Goal: Transaction & Acquisition: Purchase product/service

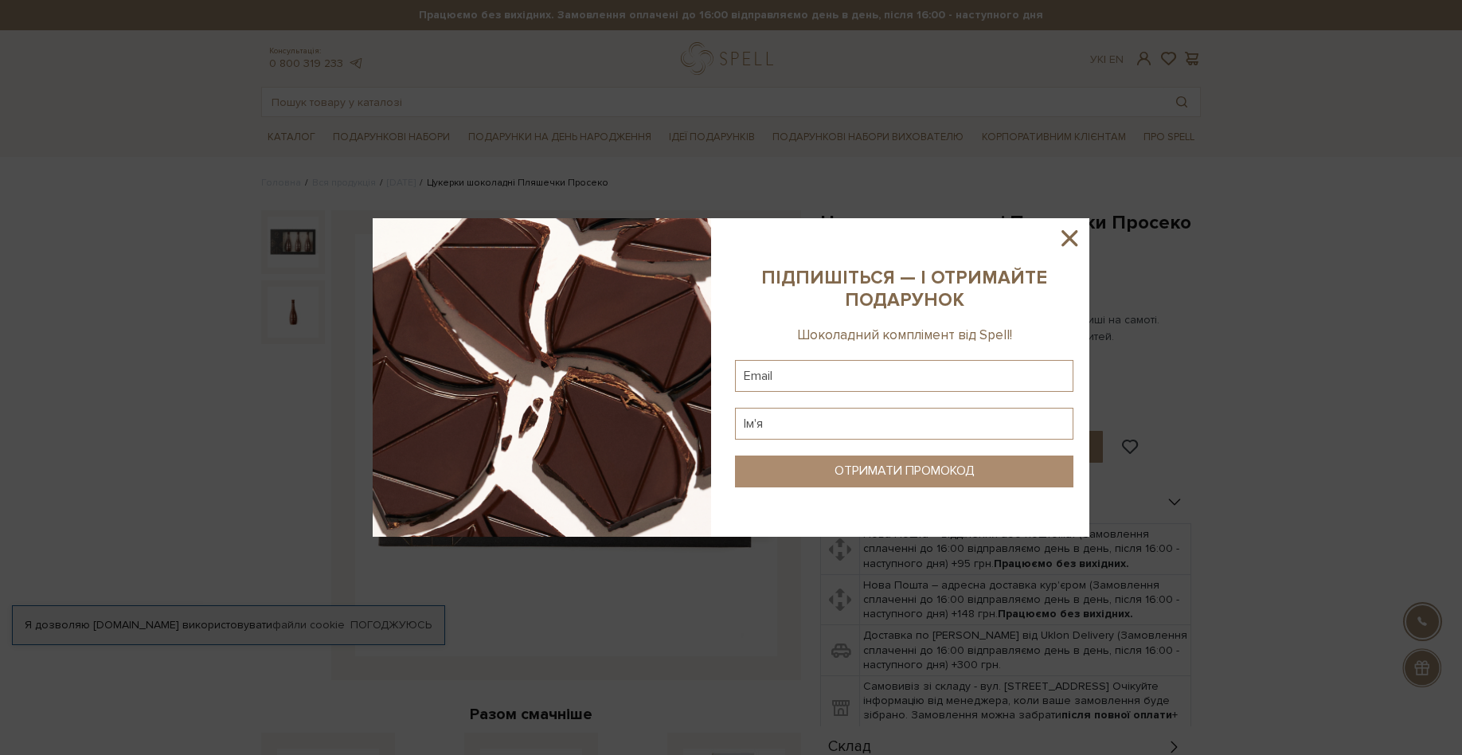
click at [1231, 134] on div at bounding box center [731, 377] width 1462 height 755
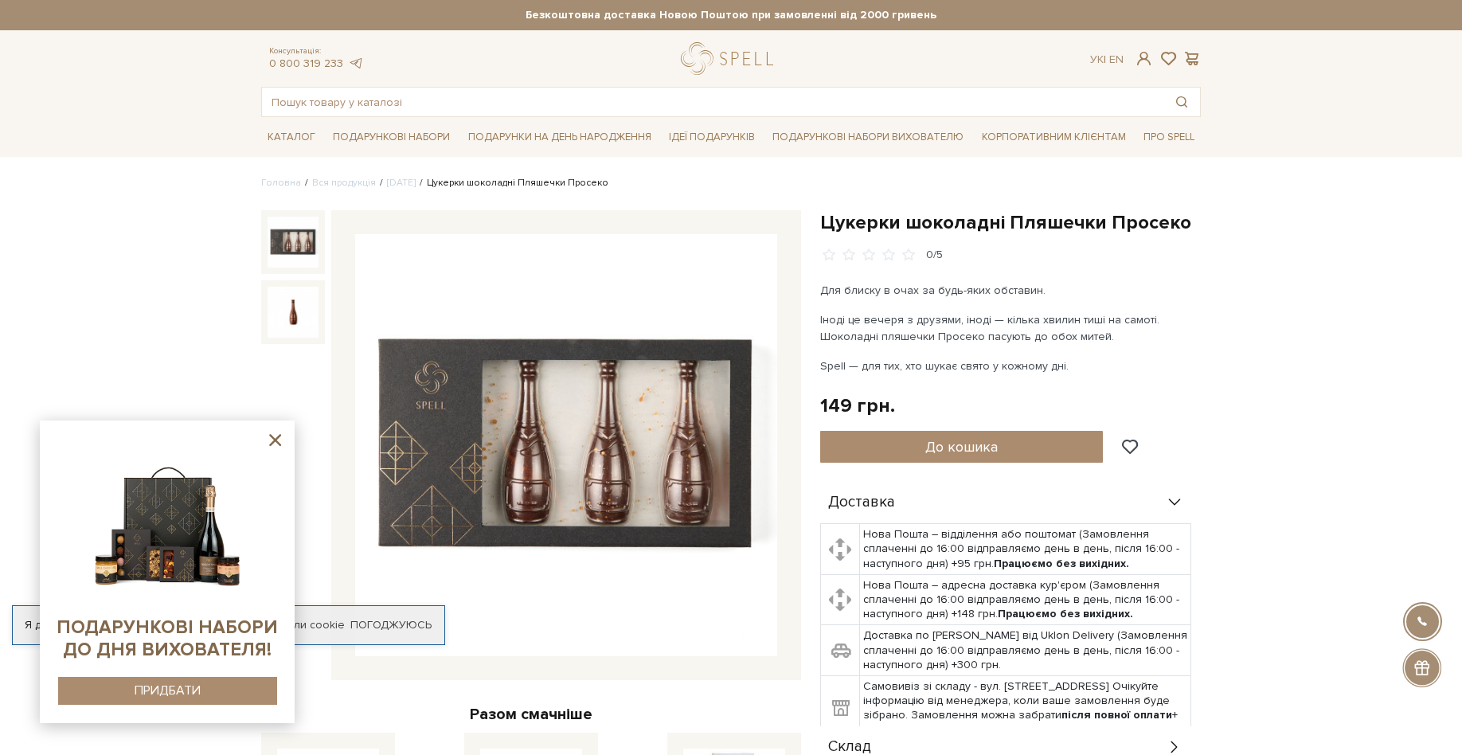
click at [1173, 370] on p "Spell — для тих, хто шукає свято у кожному дні." at bounding box center [1006, 366] width 373 height 17
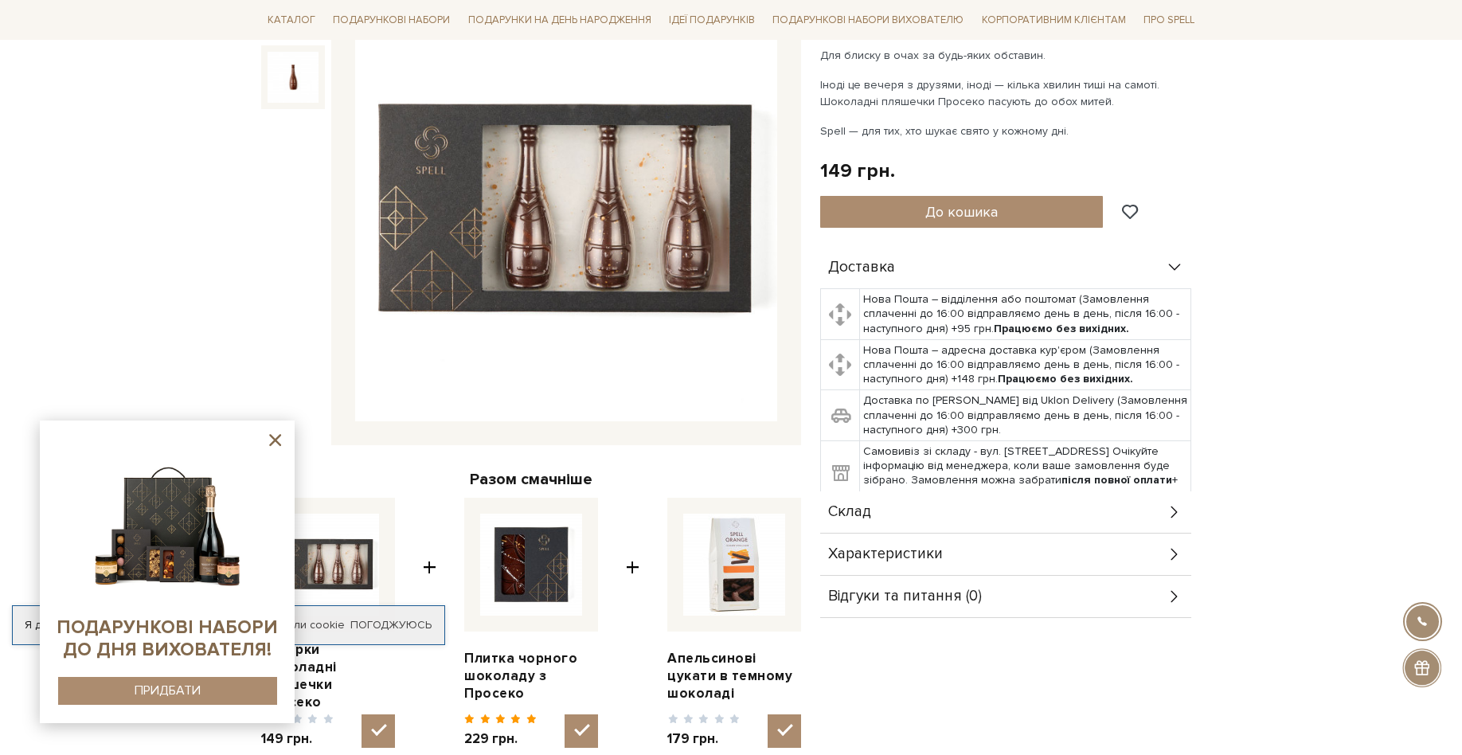
scroll to position [319, 0]
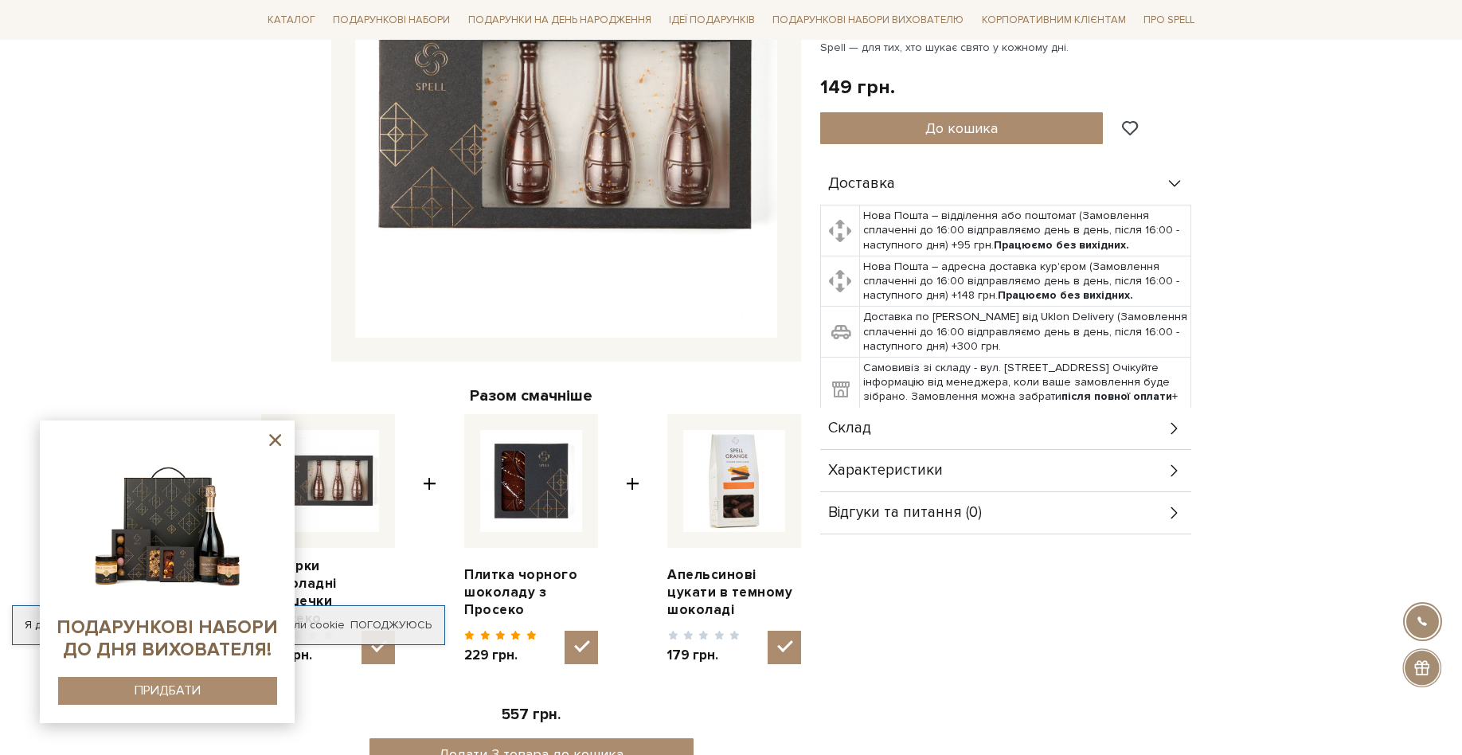
click at [289, 446] on sys-container-static at bounding box center [167, 571] width 255 height 303
click at [280, 441] on icon at bounding box center [275, 440] width 20 height 20
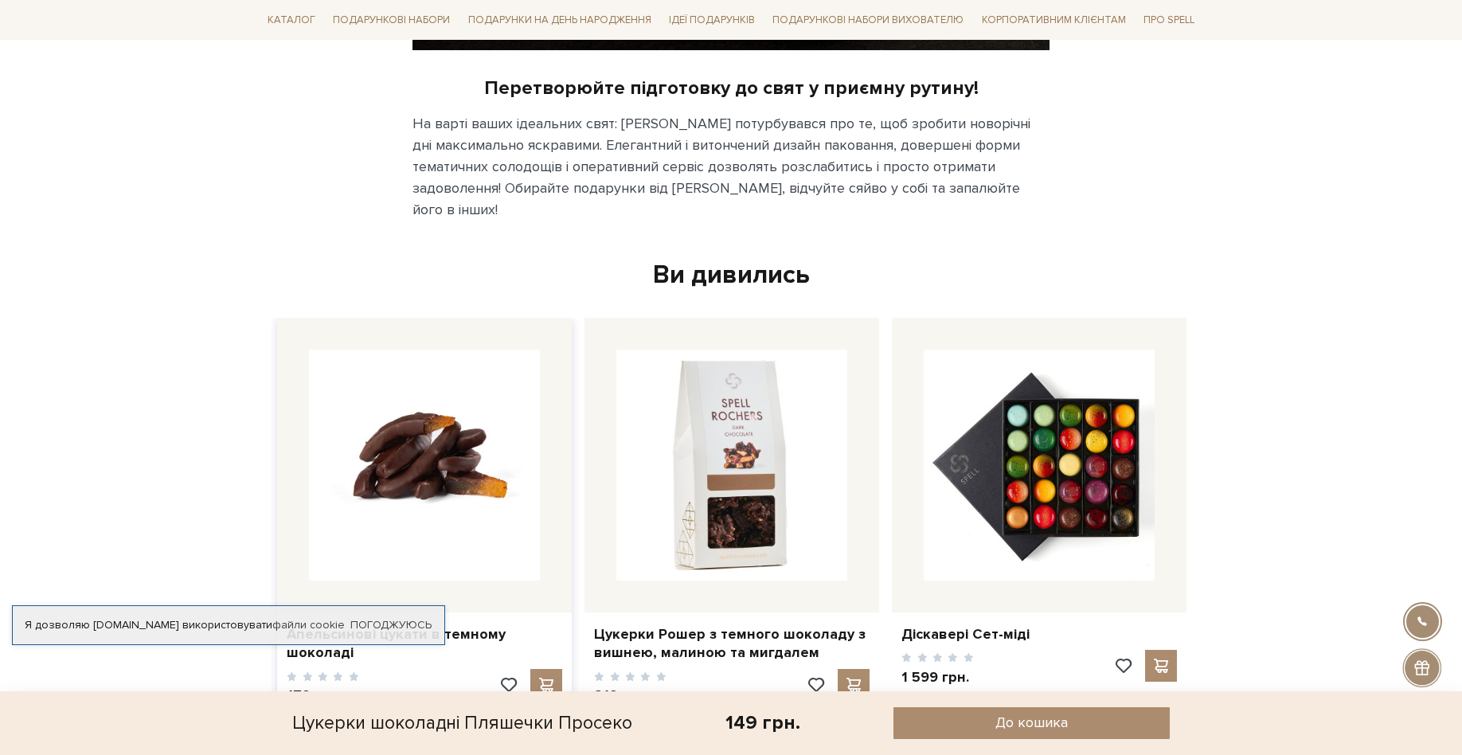
scroll to position [3504, 0]
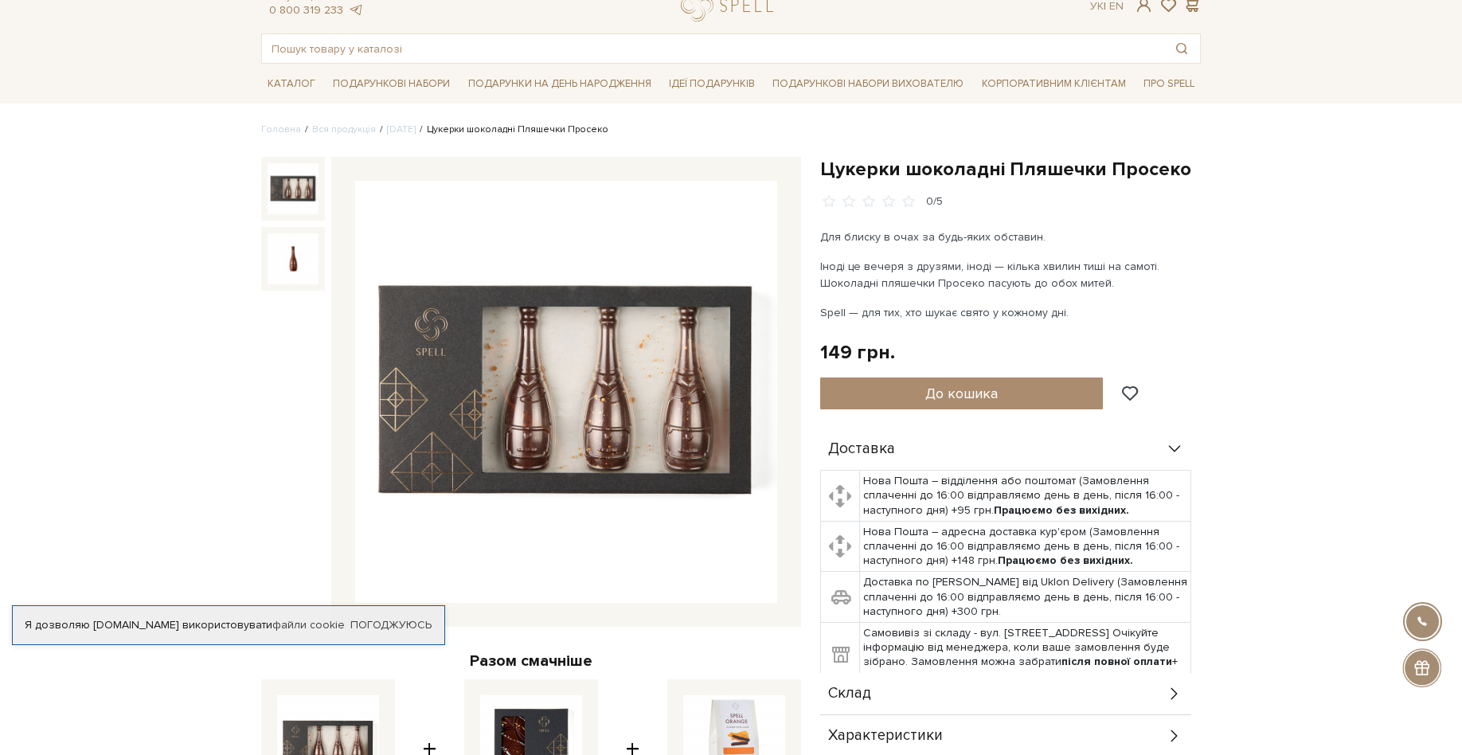
scroll to position [0, 0]
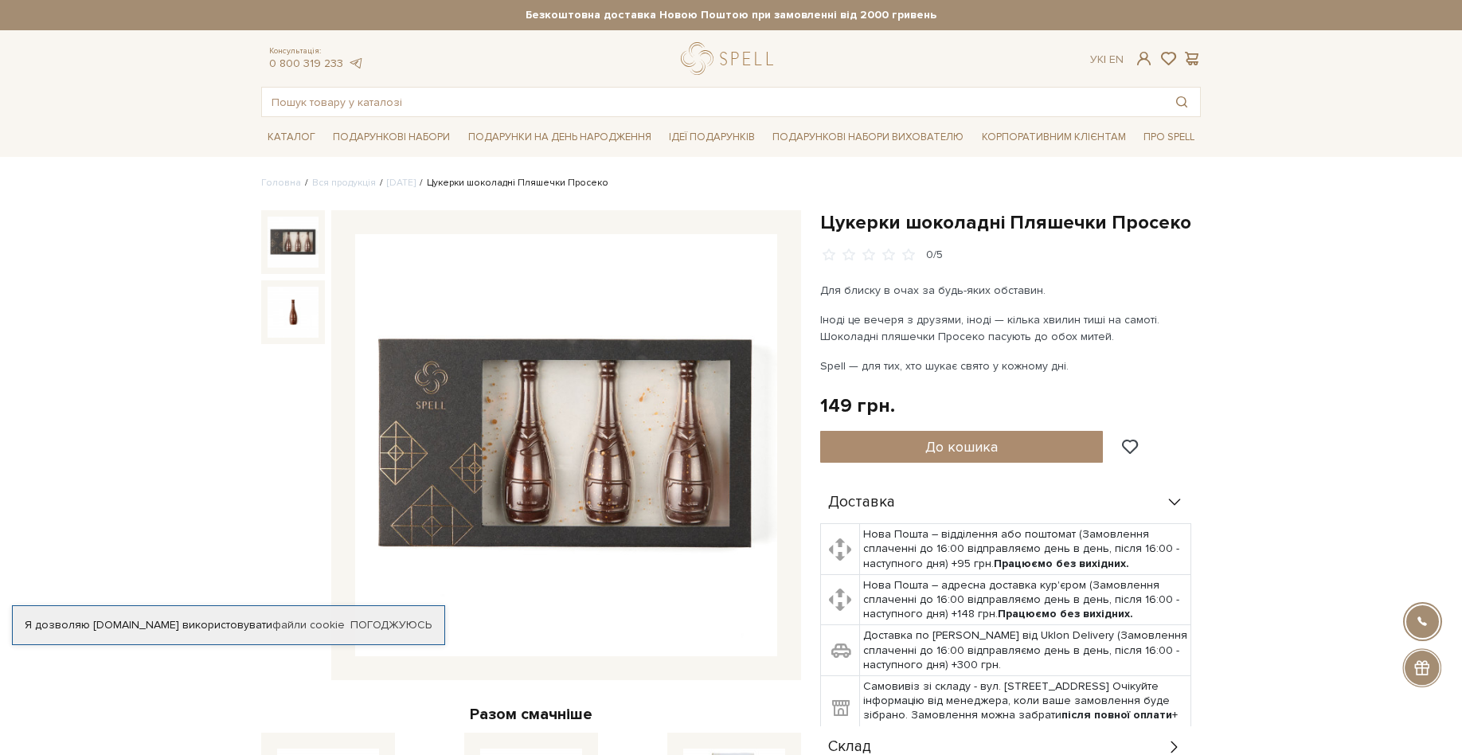
drag, startPoint x: 1106, startPoint y: 342, endPoint x: 819, endPoint y: 283, distance: 293.6
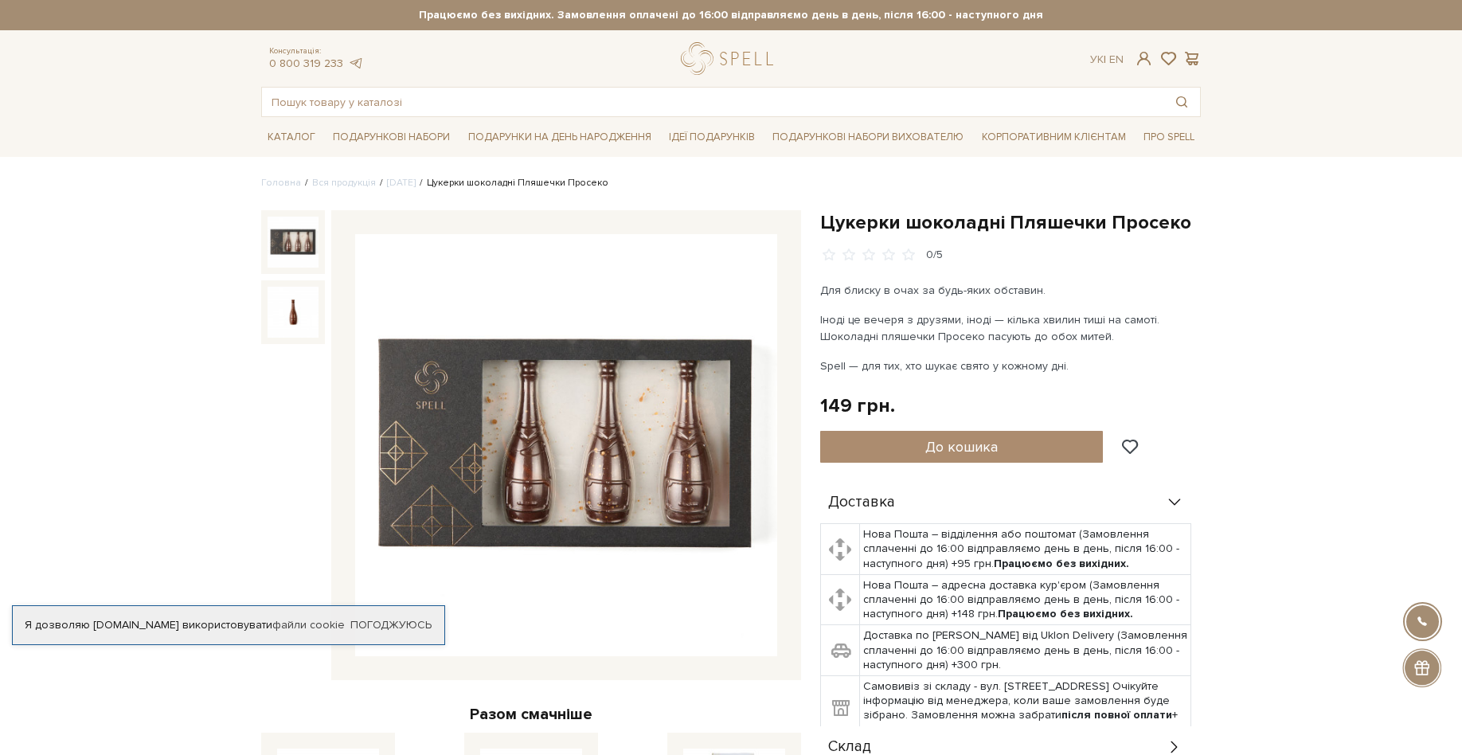
click at [819, 283] on div "Цукерки шоколадні Пляшечки Просеко 0/5 Для блиску в очах за будь-яких обставин.…" at bounding box center [1011, 658] width 400 height 896
click at [867, 311] on div "Для блиску в очах за будь-яких обставин. Іноді це вечеря з друзями, іноді — кіл…" at bounding box center [1006, 328] width 373 height 92
click at [939, 317] on p "Іноді це вечеря з друзями, іноді — кілька хвилин тиші на самоті. Шоколадні пляш…" at bounding box center [1006, 327] width 373 height 33
